Goal: Information Seeking & Learning: Learn about a topic

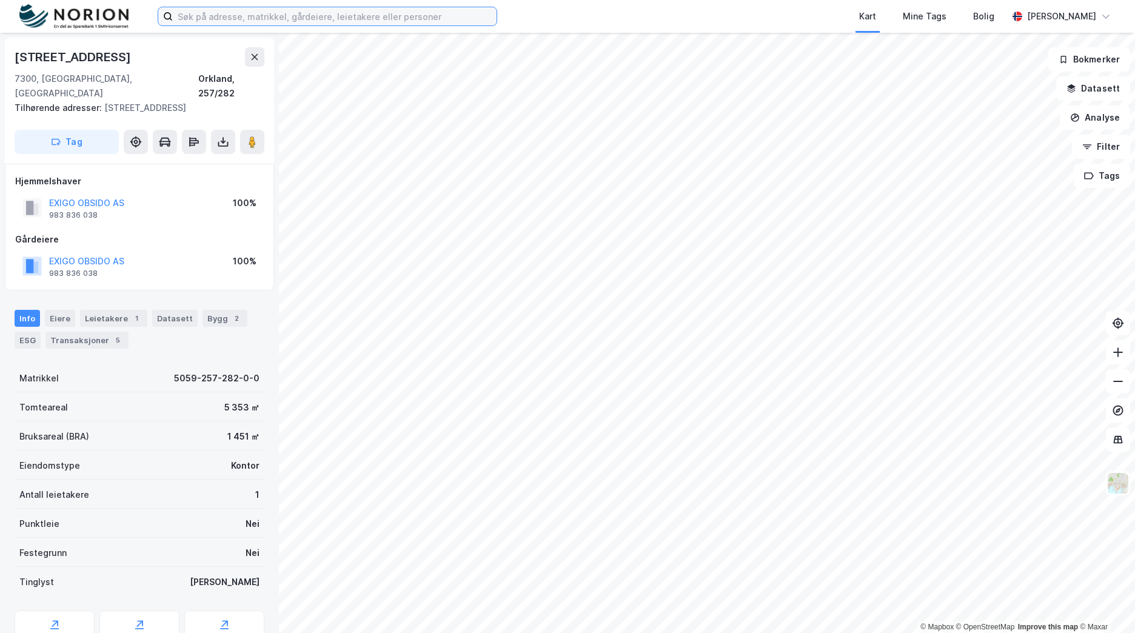
click at [354, 11] on input at bounding box center [335, 16] width 324 height 18
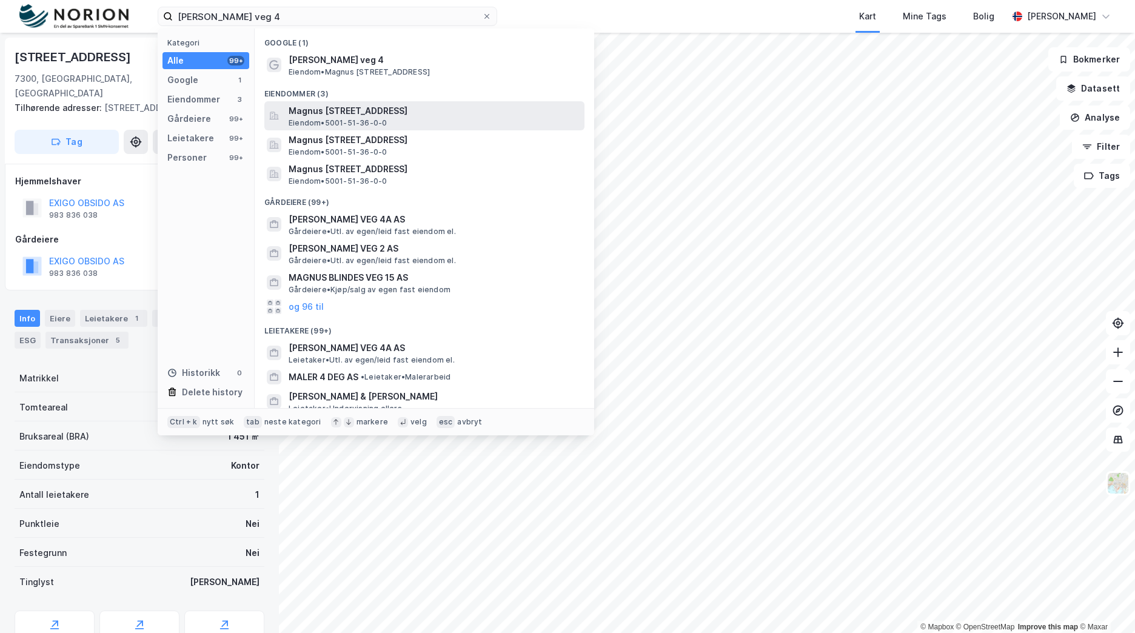
click at [399, 106] on span "Magnus [STREET_ADDRESS]" at bounding box center [434, 111] width 291 height 15
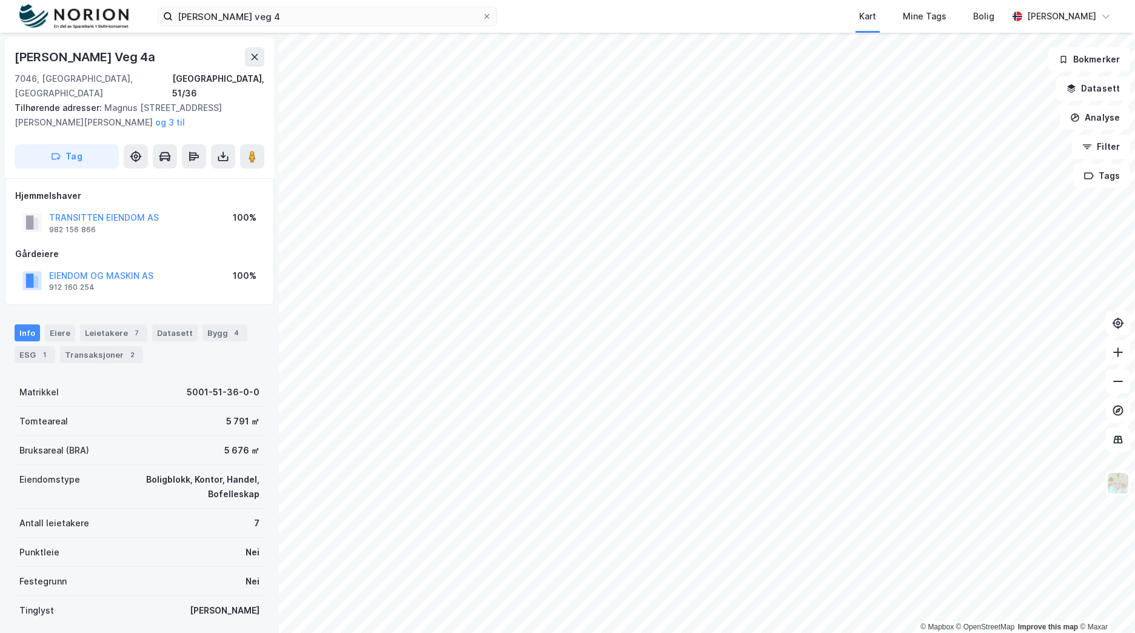
click at [141, 54] on div "[PERSON_NAME] Veg 4a" at bounding box center [86, 56] width 143 height 19
copy div "[PERSON_NAME] Veg 4a"
drag, startPoint x: 334, startPoint y: 27, endPoint x: -2, endPoint y: 44, distance: 336.4
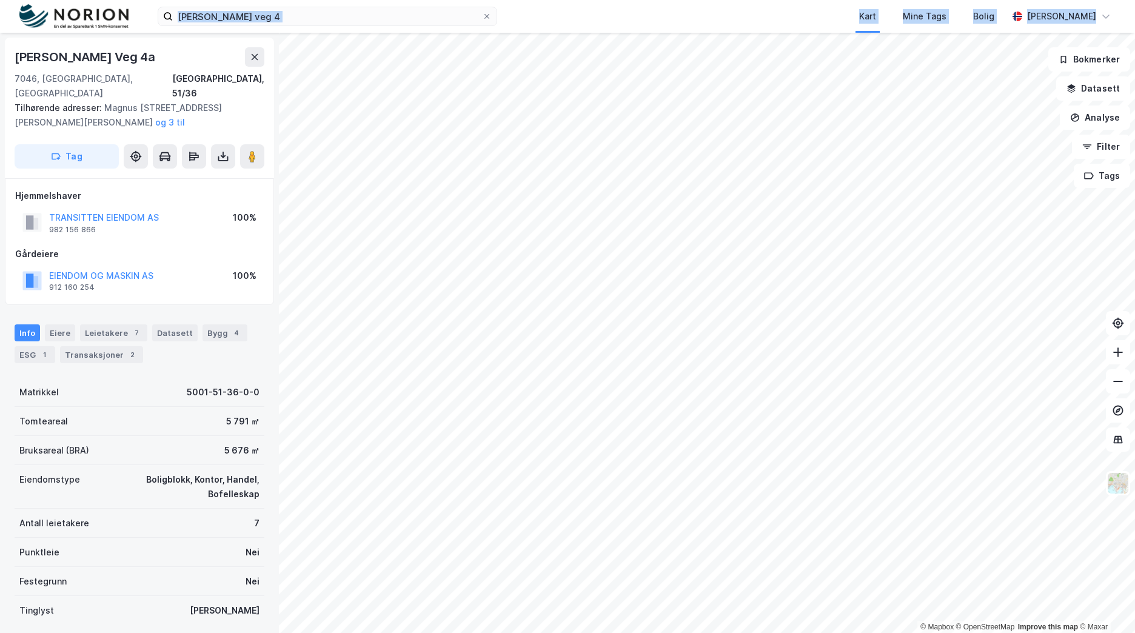
click at [0, 44] on html "[PERSON_NAME] veg 4 Kart Mine Tags Bolig [PERSON_NAME] © Mapbox © OpenStreetMap…" at bounding box center [567, 316] width 1135 height 633
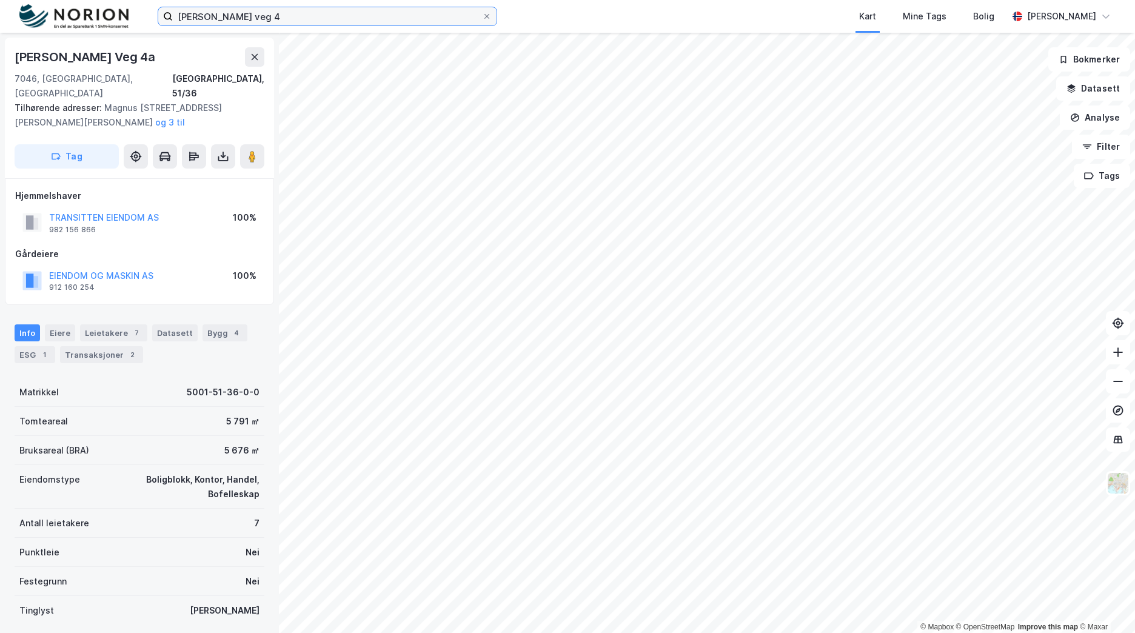
click at [240, 15] on input "[PERSON_NAME] veg 4" at bounding box center [327, 16] width 309 height 18
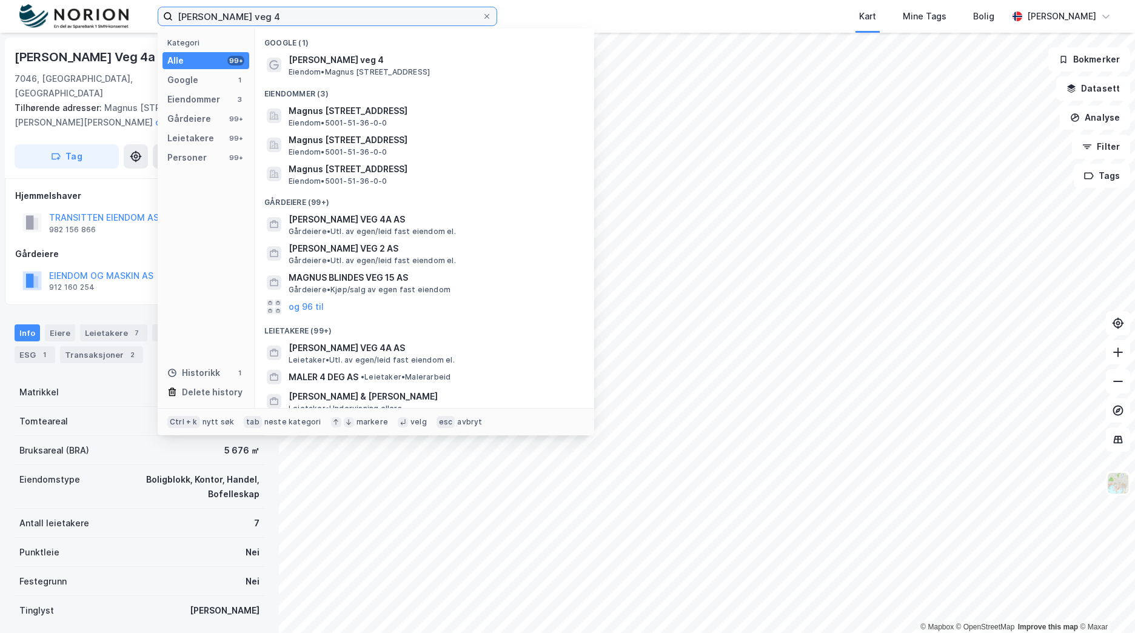
click at [240, 15] on input "[PERSON_NAME] veg 4" at bounding box center [327, 16] width 309 height 18
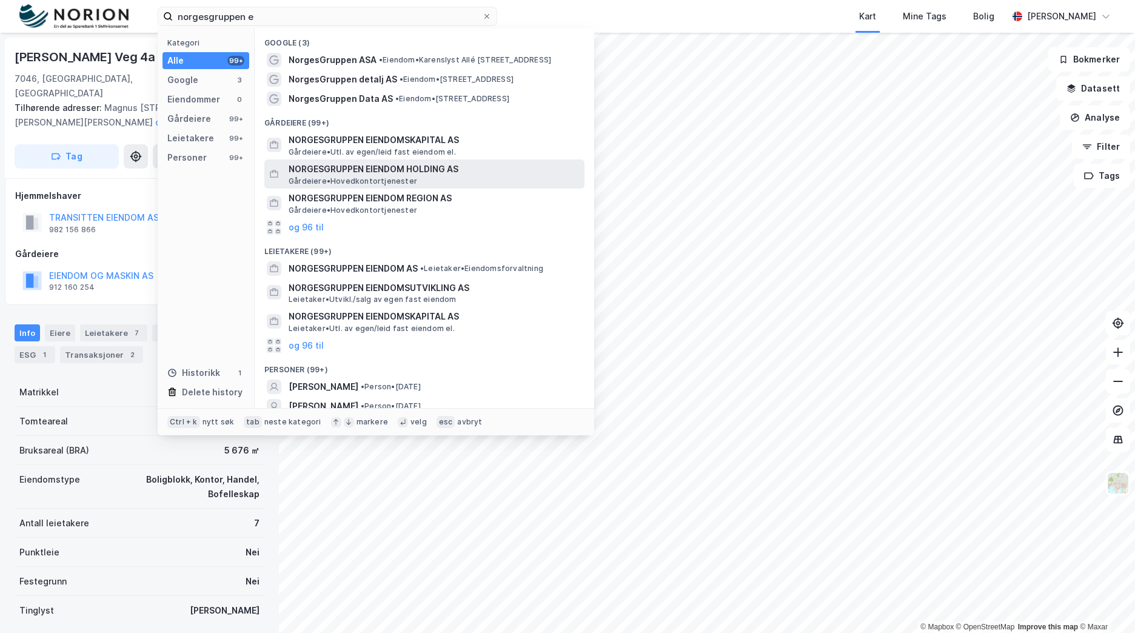
click at [421, 167] on span "NORGESGRUPPEN EIENDOM HOLDING AS" at bounding box center [434, 169] width 291 height 15
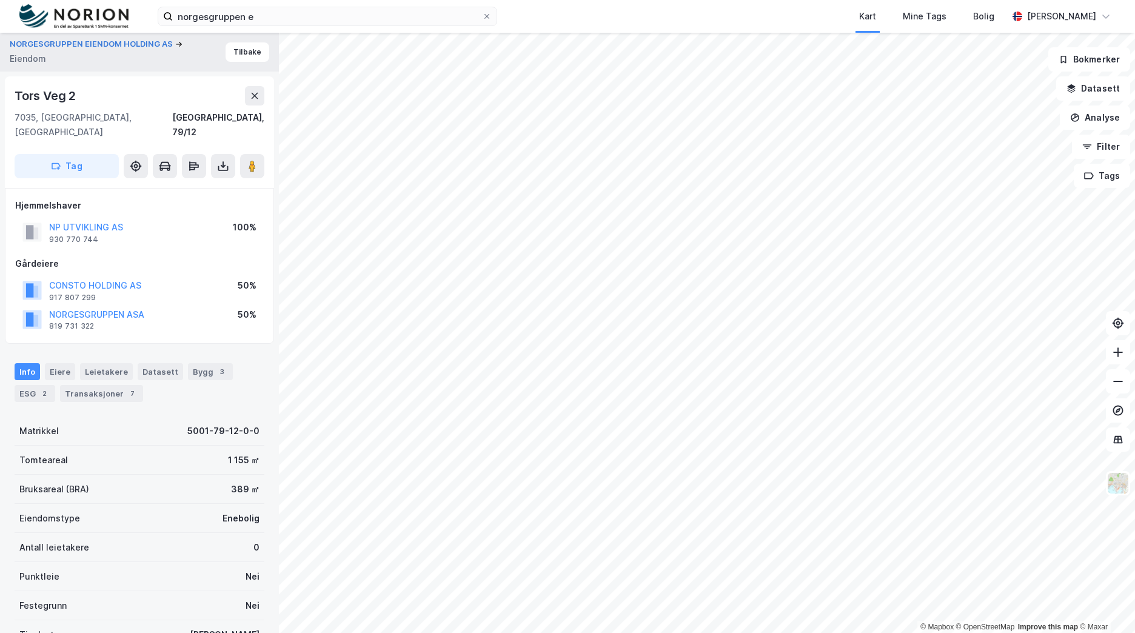
click at [56, 89] on div "Tors Veg 2" at bounding box center [47, 95] width 64 height 19
copy div "Tors Veg 2"
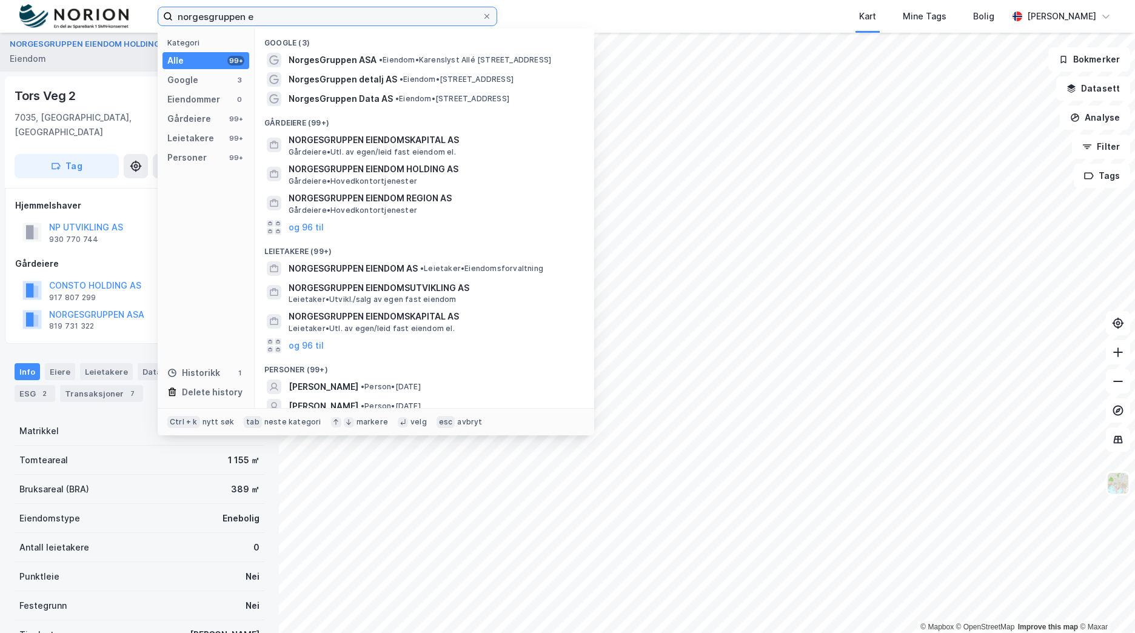
drag, startPoint x: 366, startPoint y: 18, endPoint x: 159, endPoint y: 16, distance: 206.8
click at [159, 16] on label "norgesgruppen e" at bounding box center [328, 16] width 340 height 19
click at [217, 16] on input "norgesgruppen e" at bounding box center [327, 16] width 309 height 18
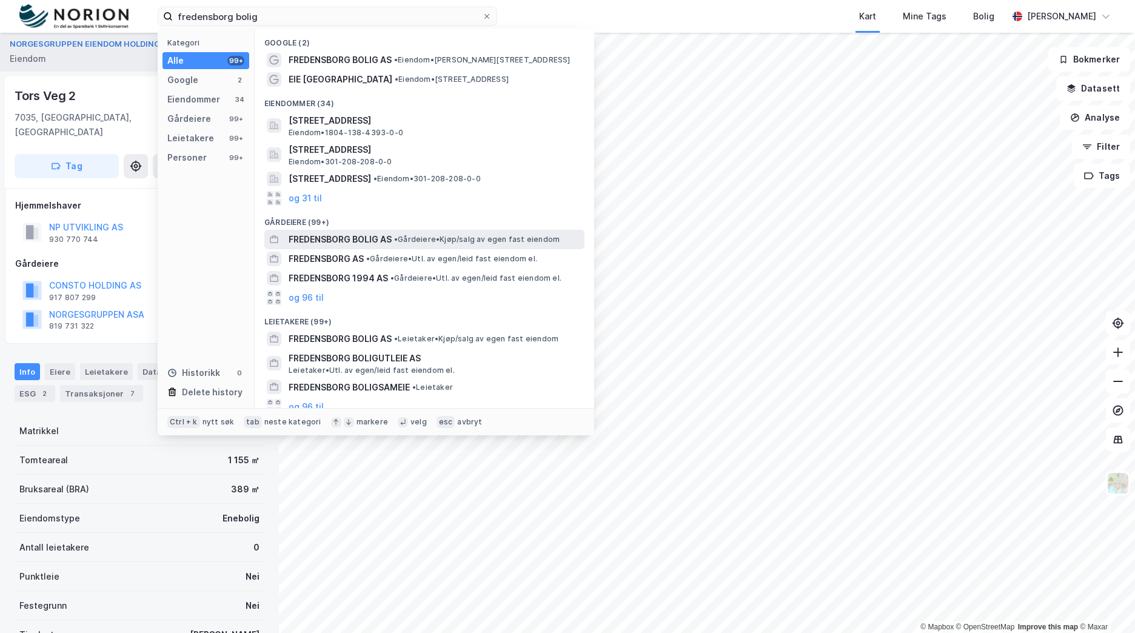
click at [398, 240] on span "•" at bounding box center [396, 239] width 4 height 9
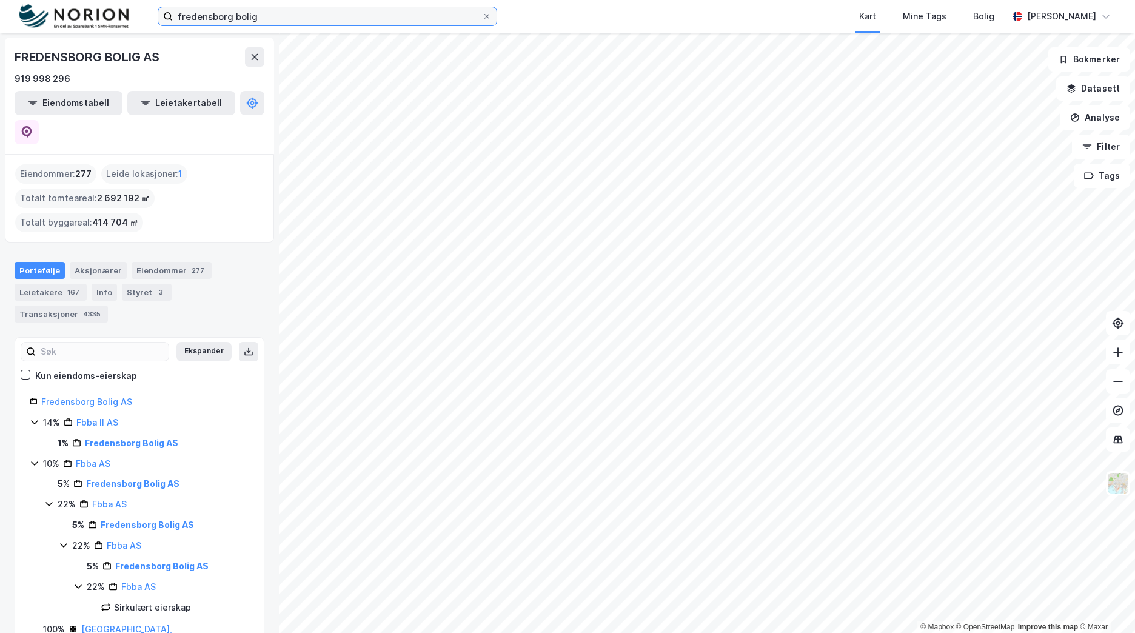
click at [216, 15] on input "fredensborg bolig" at bounding box center [327, 16] width 309 height 18
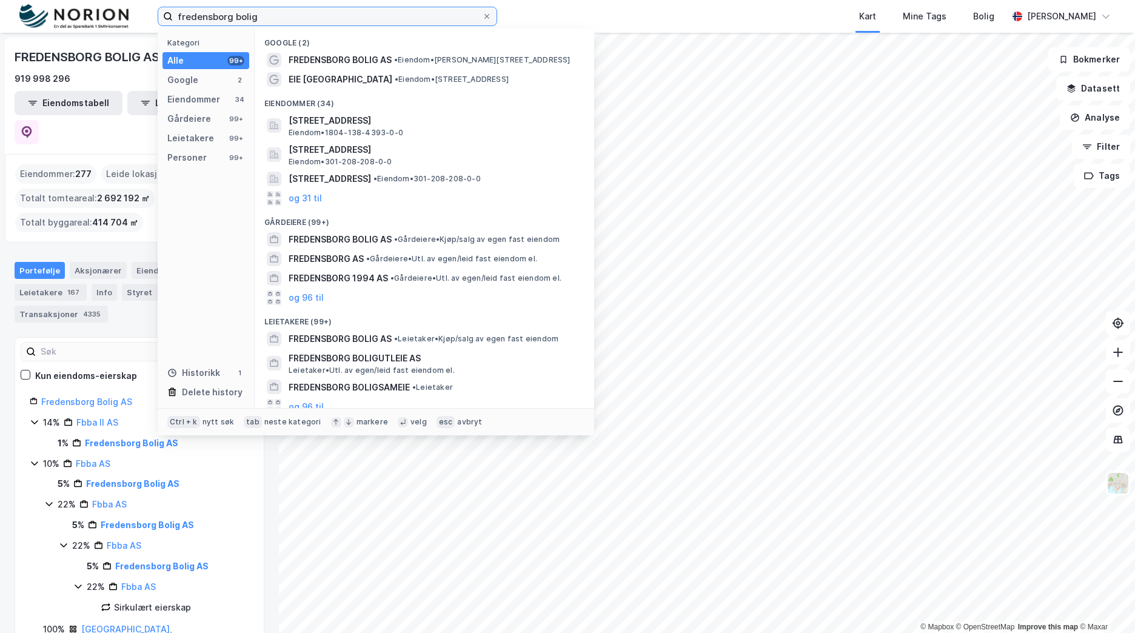
click at [216, 15] on input "fredensborg bolig" at bounding box center [327, 16] width 309 height 18
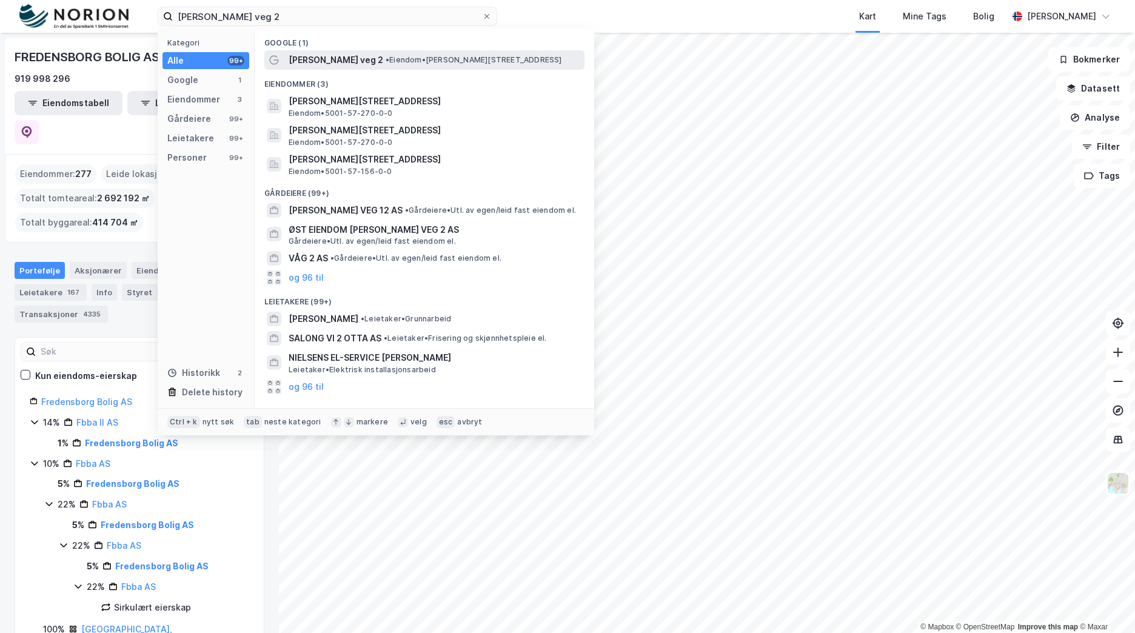
click at [386, 58] on span "• Eiendom • [PERSON_NAME][STREET_ADDRESS]" at bounding box center [474, 60] width 176 height 10
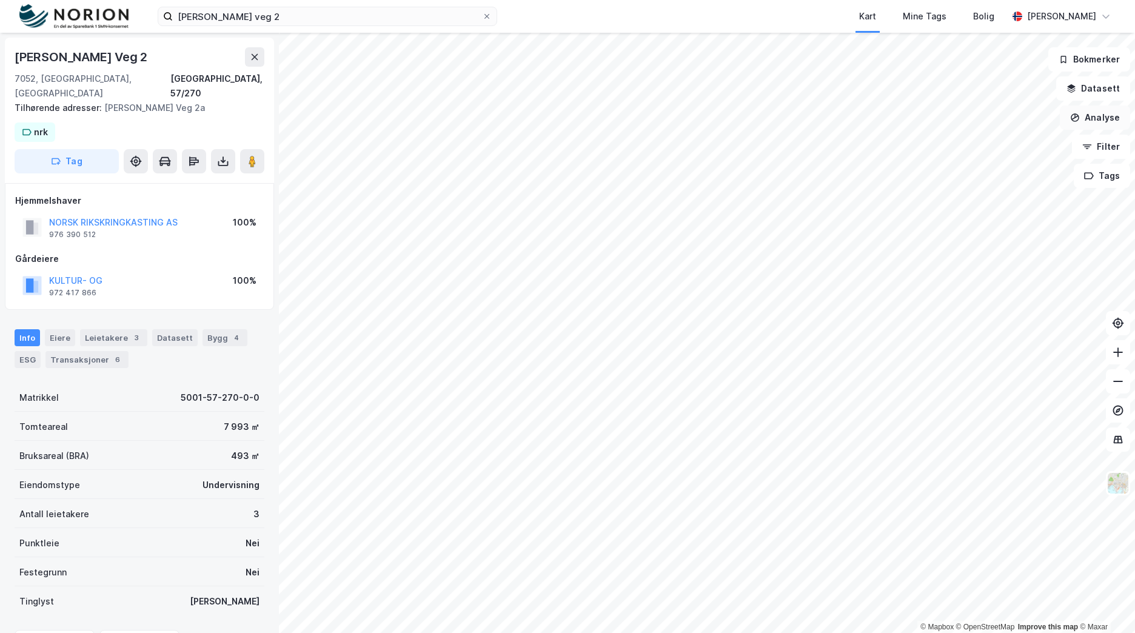
click at [1095, 112] on button "Analyse" at bounding box center [1095, 118] width 70 height 24
click at [975, 127] on div "Mål avstand" at bounding box center [982, 119] width 139 height 20
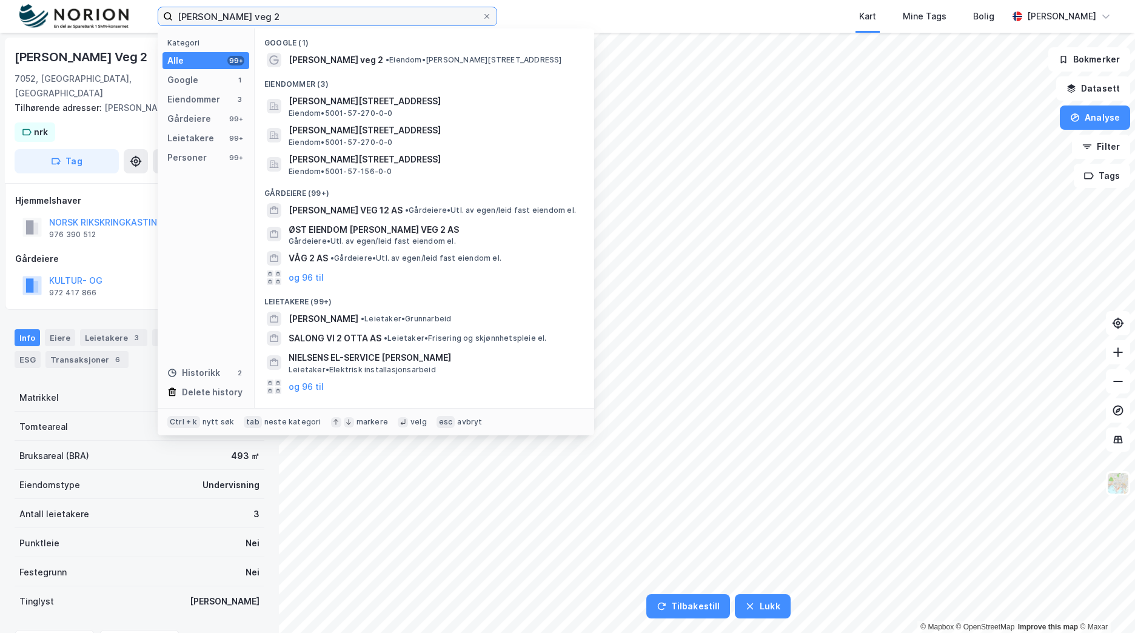
drag, startPoint x: 378, startPoint y: 16, endPoint x: 44, endPoint y: -24, distance: 336.6
click at [44, 0] on html "[PERSON_NAME] veg 2 Kategori Alle 99+ Google 1 Eiendommer 3 Gårdeiere 99+ Leiet…" at bounding box center [567, 316] width 1135 height 633
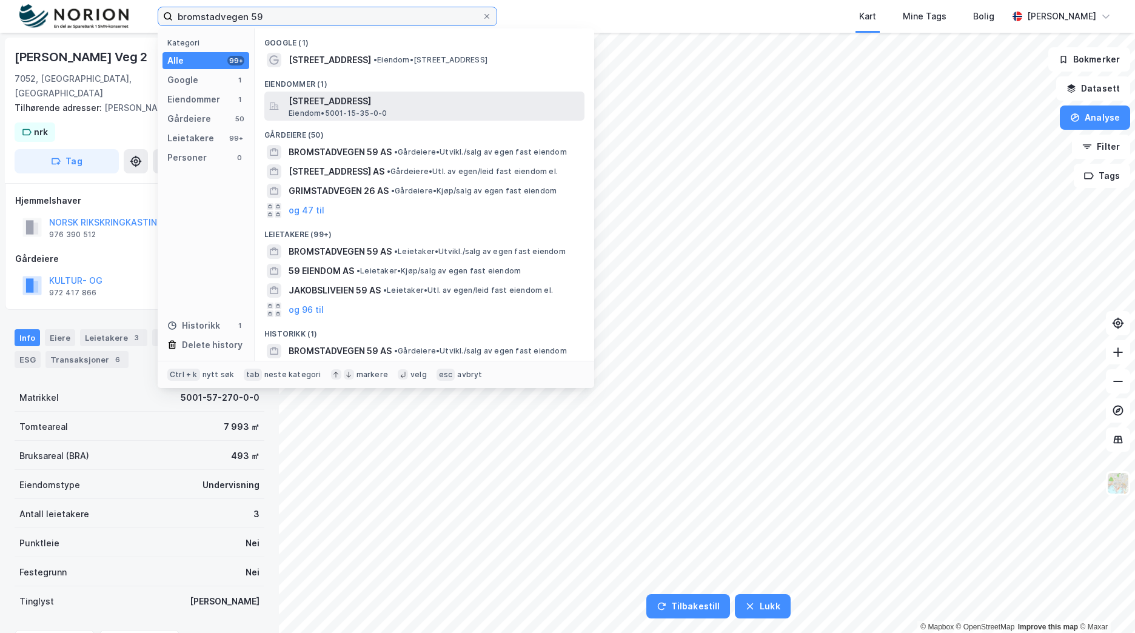
type input "bromstadvegen 59"
click at [349, 113] on span "Eiendom • 5001-15-35-0-0" at bounding box center [338, 114] width 98 height 10
